Goal: Task Accomplishment & Management: Manage account settings

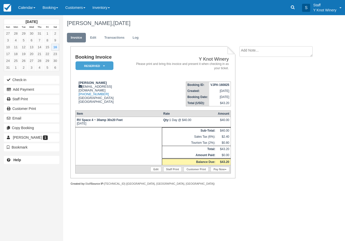
click at [37, 10] on link "Calendar" at bounding box center [27, 7] width 24 height 15
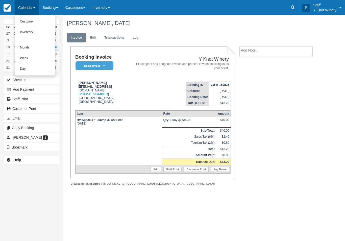
click at [35, 22] on link "Customer" at bounding box center [35, 21] width 40 height 11
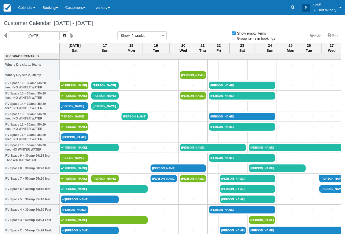
select select
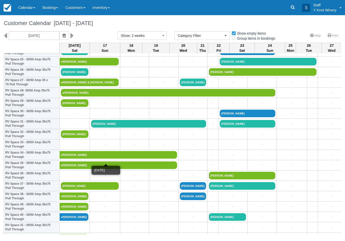
scroll to position [273, 0]
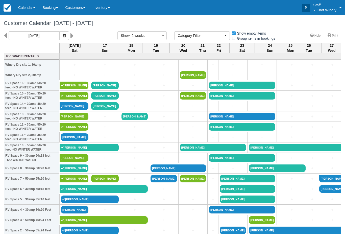
select select
click at [70, 141] on link "Bart tarman" at bounding box center [75, 138] width 28 height 8
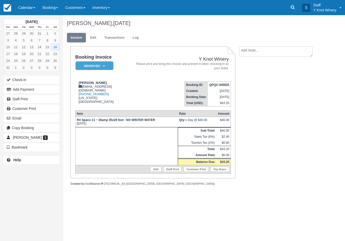
click at [95, 38] on link "Edit" at bounding box center [93, 38] width 14 height 10
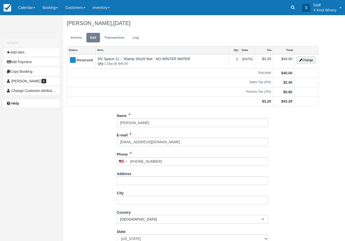
click at [307, 61] on button "Change" at bounding box center [306, 60] width 19 height 8
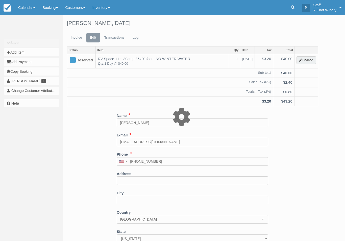
type input "40.00"
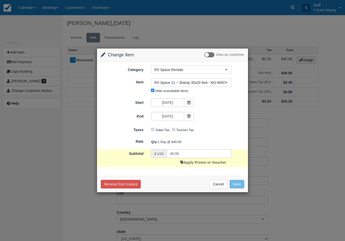
click at [225, 84] on span "RV Space 11 ~ 30amp 35x20 feet - NO WINTER WATER" at bounding box center [189, 82] width 71 height 5
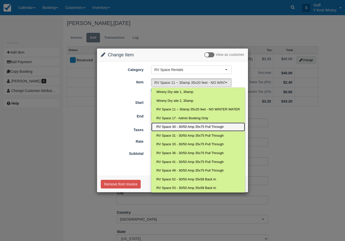
click at [217, 128] on span "RV Space 30 - 30/50 Amp 35x75 Pull Through" at bounding box center [190, 127] width 67 height 5
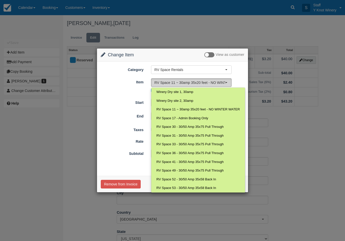
select select "82"
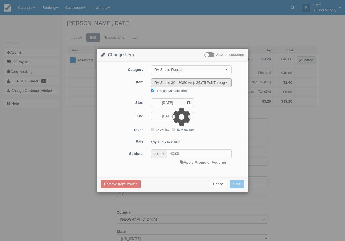
type input "45.00"
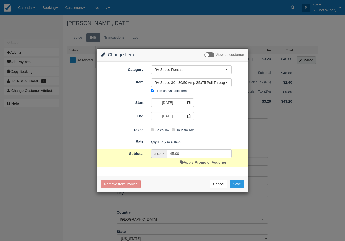
click at [239, 184] on button "Save" at bounding box center [237, 184] width 15 height 9
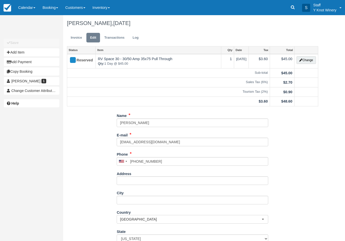
click at [95, 36] on link "Edit" at bounding box center [93, 38] width 14 height 10
click at [308, 58] on button "Change" at bounding box center [306, 60] width 19 height 8
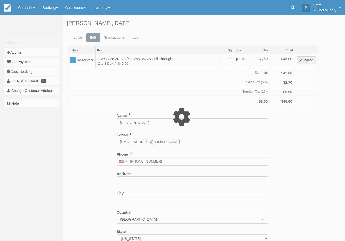
type input "45.00"
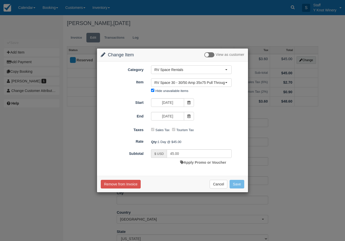
click at [206, 163] on link "Apply Promo or Voucher" at bounding box center [203, 163] width 46 height 4
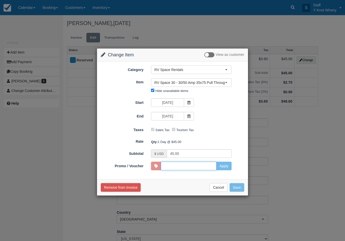
click at [211, 165] on input "Promo / Voucher" at bounding box center [189, 166] width 56 height 9
type input "GSAM"
click at [223, 168] on button "Apply" at bounding box center [223, 166] width 15 height 9
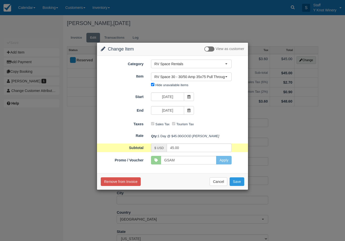
click at [237, 186] on button "Save" at bounding box center [237, 182] width 15 height 9
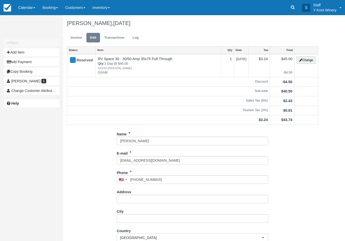
click at [44, 62] on button "Add Payment" at bounding box center [32, 62] width 56 height 8
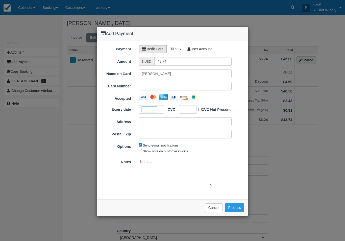
click at [186, 112] on div at bounding box center [188, 109] width 18 height 9
click at [235, 206] on button "Process" at bounding box center [234, 208] width 19 height 9
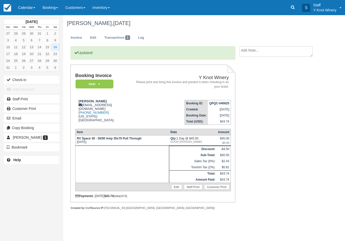
click at [31, 8] on link "Calendar" at bounding box center [27, 7] width 24 height 15
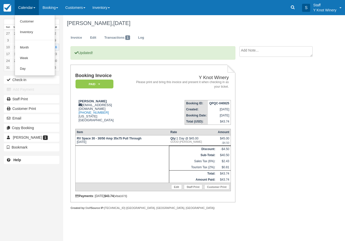
click at [39, 22] on link "Customer" at bounding box center [35, 21] width 40 height 11
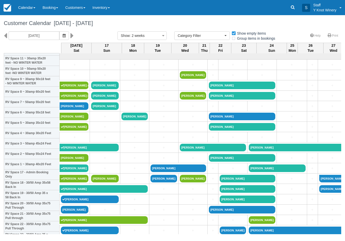
select select
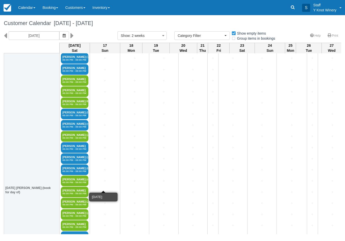
scroll to position [785, 0]
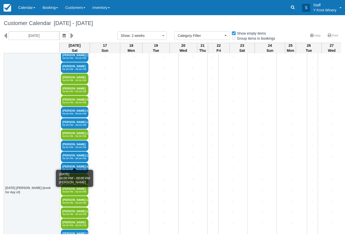
click at [77, 160] on em "06:00 PM - 09:00 PM" at bounding box center [74, 158] width 25 height 3
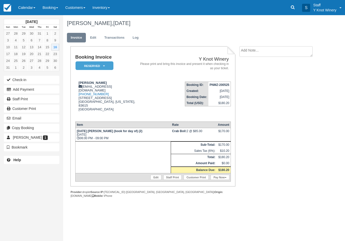
click at [23, 11] on link "Calendar" at bounding box center [27, 7] width 24 height 15
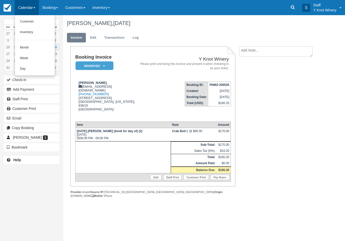
click at [29, 23] on link "Customer" at bounding box center [35, 21] width 40 height 11
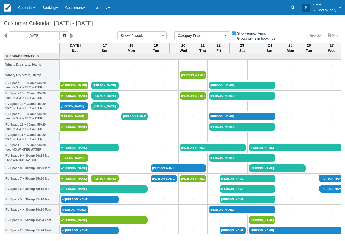
select select
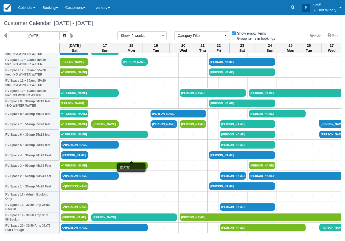
scroll to position [55, 0]
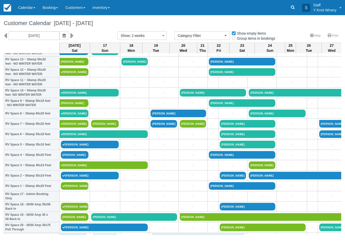
click at [81, 8] on link "Customers" at bounding box center [75, 7] width 27 height 15
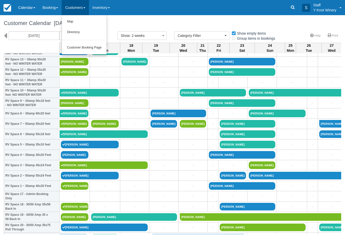
click at [86, 34] on link "Directory" at bounding box center [84, 32] width 45 height 11
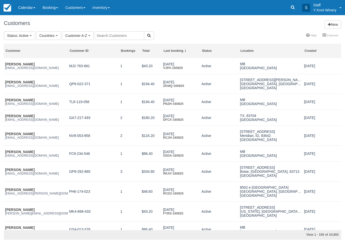
click at [111, 36] on input "text" at bounding box center [120, 35] width 50 height 9
type input "[PERSON_NAME]"
click at [147, 35] on icon "button" at bounding box center [149, 36] width 4 height 4
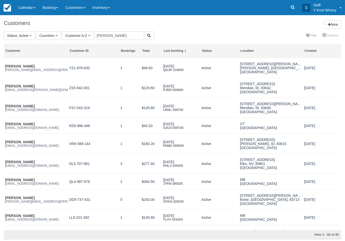
click at [10, 144] on link "[PERSON_NAME]" at bounding box center [20, 142] width 30 height 4
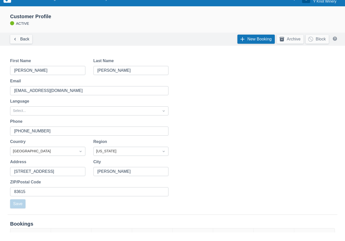
scroll to position [42, 0]
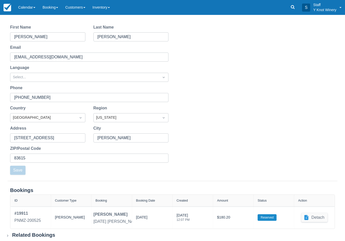
click at [64, 218] on div "[PERSON_NAME]" at bounding box center [71, 218] width 32 height 14
click at [30, 9] on link "Calendar" at bounding box center [27, 7] width 24 height 15
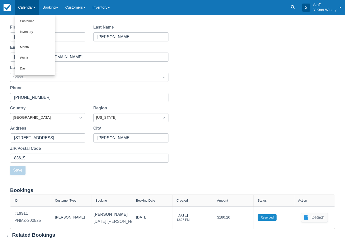
click at [35, 21] on link "Customer" at bounding box center [35, 21] width 40 height 11
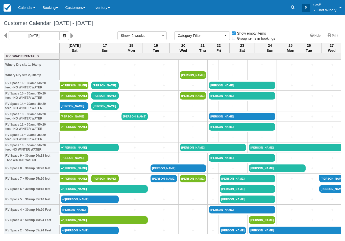
select select
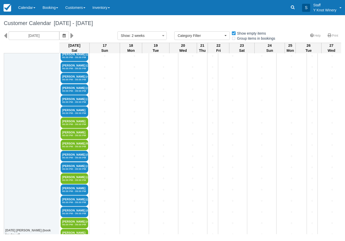
scroll to position [744, 1]
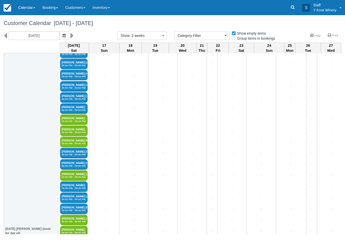
click at [81, 191] on link "Eric E Nielsen 06:00 PM - 09:00 PM" at bounding box center [74, 187] width 28 height 11
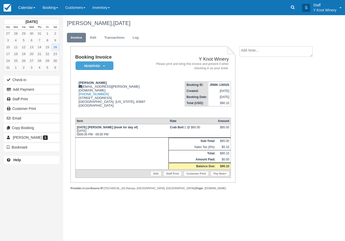
click at [33, 7] on link "Calendar" at bounding box center [27, 7] width 24 height 15
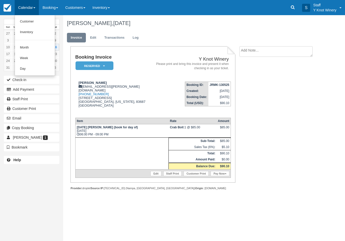
click at [273, 165] on div at bounding box center [172, 120] width 345 height 241
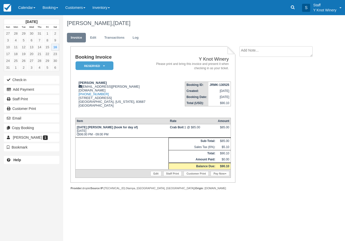
click at [30, 9] on link "Calendar" at bounding box center [27, 7] width 24 height 15
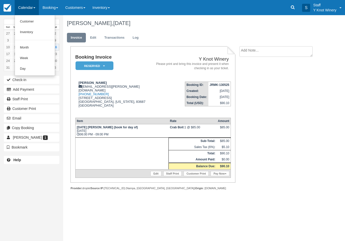
click at [34, 22] on link "Customer" at bounding box center [35, 21] width 40 height 11
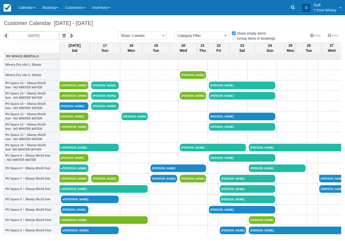
select select
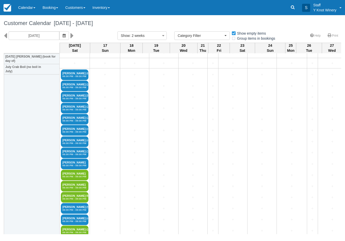
scroll to position [680, 2]
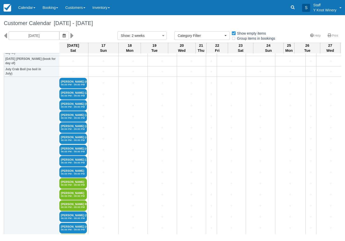
click at [31, 9] on link "Calendar" at bounding box center [27, 7] width 24 height 15
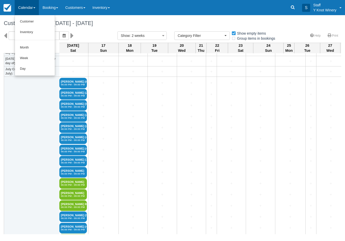
click at [31, 21] on link "Customer" at bounding box center [35, 21] width 40 height 11
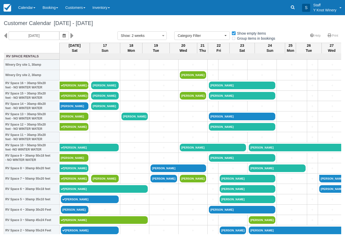
select select
click at [74, 68] on link "+" at bounding box center [75, 64] width 28 height 5
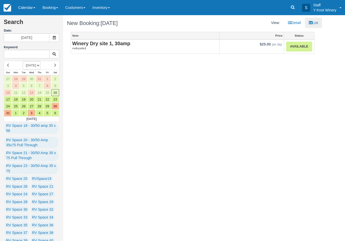
click at [99, 47] on em "rvdrysite1" at bounding box center [145, 48] width 146 height 4
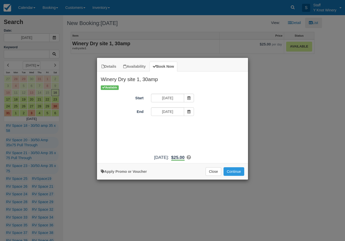
click at [122, 174] on link "Apply Promo or Voucher" at bounding box center [124, 172] width 46 height 4
click at [182, 124] on input "Promo / Voucher" at bounding box center [168, 125] width 35 height 9
type input "HHOST"
click at [207, 124] on button "Apply" at bounding box center [205, 125] width 13 height 7
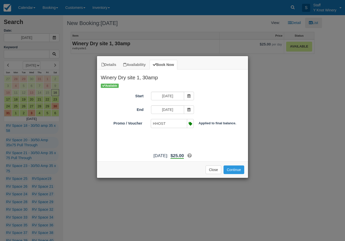
click at [235, 174] on button "Continue" at bounding box center [234, 170] width 21 height 9
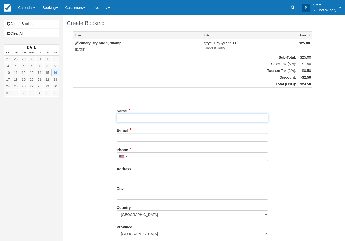
click at [127, 119] on input "Name" at bounding box center [193, 118] width 152 height 9
type input "Tim Dehart"
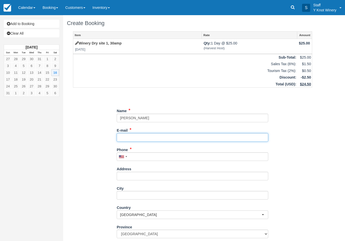
click at [130, 134] on input "E-mail" at bounding box center [193, 137] width 152 height 9
type input "d2dehart@gmail.com"
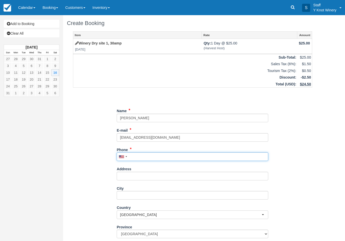
click at [139, 157] on input "Phone" at bounding box center [193, 156] width 152 height 9
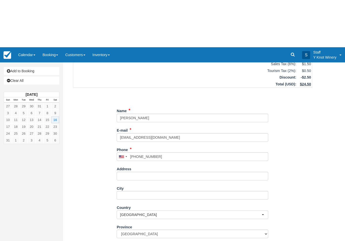
click at [263, 167] on span "button" at bounding box center [263, 167] width 2 height 1
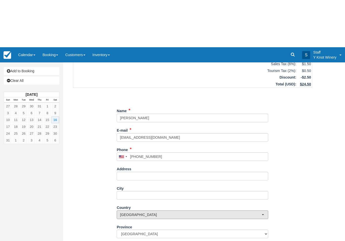
type input "(734) 634-9486"
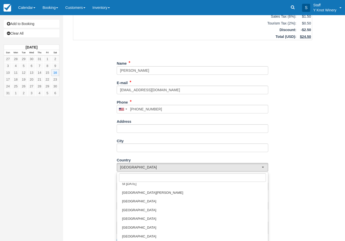
scroll to position [451, 0]
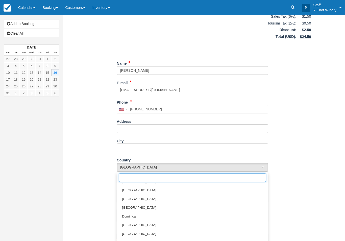
click at [127, 173] on input "text" at bounding box center [192, 177] width 147 height 9
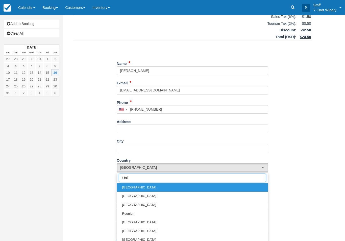
scroll to position [47, 0]
type input "Unite"
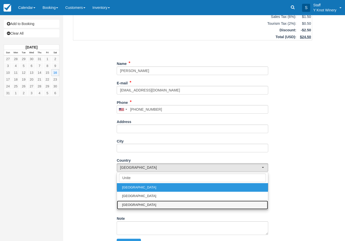
click at [149, 205] on link "United States" at bounding box center [192, 205] width 151 height 9
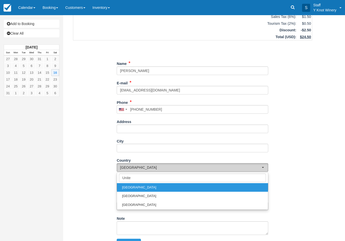
select select "US"
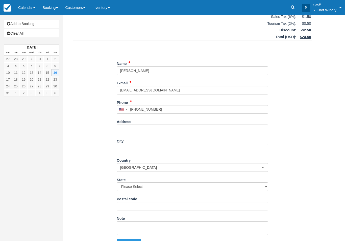
click at [130, 239] on button "Continue" at bounding box center [129, 243] width 24 height 9
type input "+17346349486"
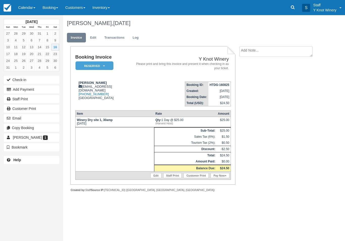
click at [40, 88] on button "Add Payment" at bounding box center [32, 89] width 56 height 8
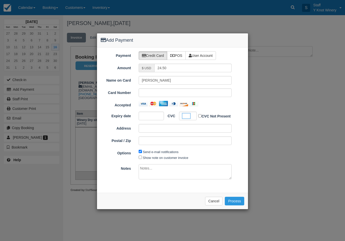
click at [240, 199] on button "Process" at bounding box center [234, 201] width 19 height 9
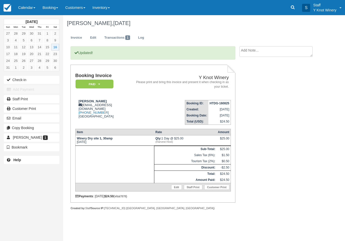
click at [28, 6] on link "Calendar" at bounding box center [27, 7] width 24 height 15
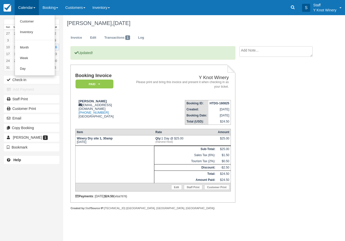
click at [29, 23] on link "Customer" at bounding box center [35, 21] width 40 height 11
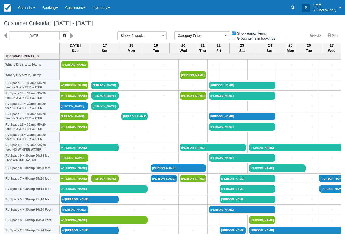
select select
click at [26, 7] on link "Calendar" at bounding box center [27, 7] width 24 height 15
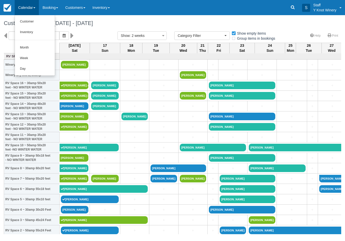
click at [98, 39] on div at bounding box center [172, 120] width 345 height 241
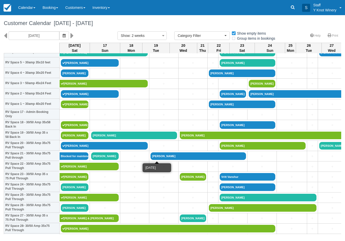
scroll to position [137, 0]
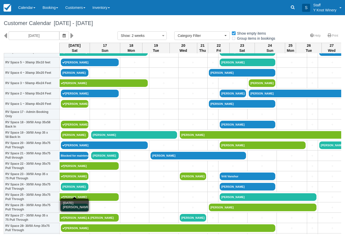
click at [80, 191] on link "[PERSON_NAME]" at bounding box center [75, 187] width 28 height 8
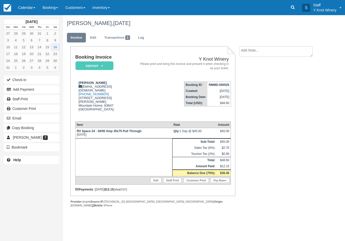
click at [220, 183] on link "Pay Now" at bounding box center [220, 180] width 18 height 5
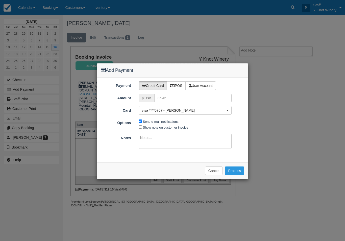
click at [235, 171] on button "Process" at bounding box center [234, 171] width 19 height 9
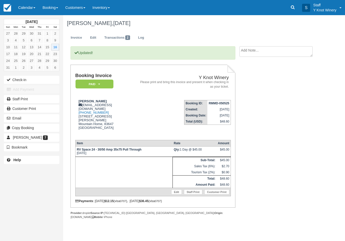
click at [27, 11] on link "Calendar" at bounding box center [27, 7] width 24 height 15
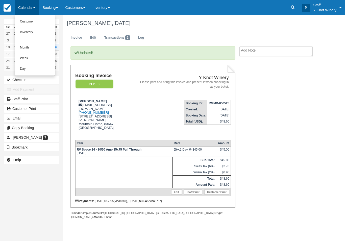
click at [37, 21] on link "Customer" at bounding box center [35, 21] width 40 height 11
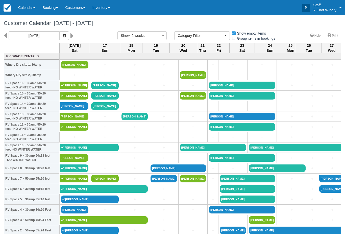
select select
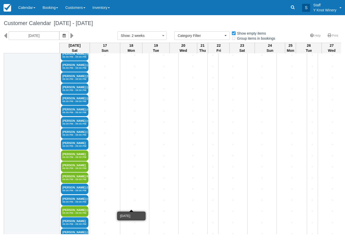
scroll to position [701, 0]
